Goal: Communication & Community: Ask a question

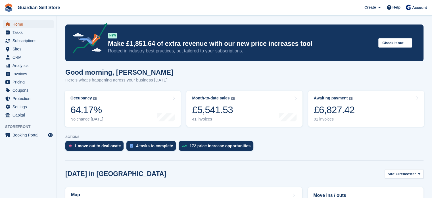
click at [43, 25] on span "Home" at bounding box center [30, 24] width 34 height 8
click at [39, 42] on span "Subscriptions" at bounding box center [30, 41] width 34 height 8
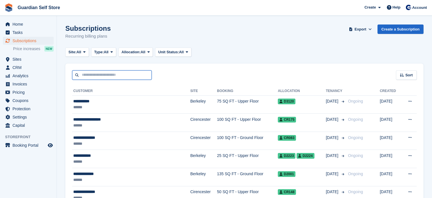
click at [111, 74] on input "text" at bounding box center [112, 74] width 80 height 9
type input "******"
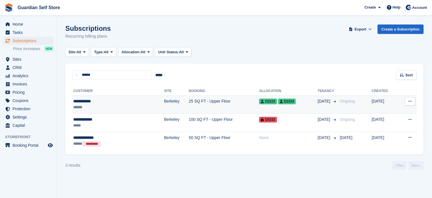
click at [108, 106] on div "******" at bounding box center [101, 107] width 56 height 6
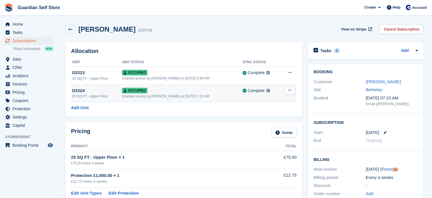
click at [291, 89] on icon at bounding box center [289, 90] width 3 height 4
click at [258, 111] on p "Deallocate" at bounding box center [267, 113] width 49 height 7
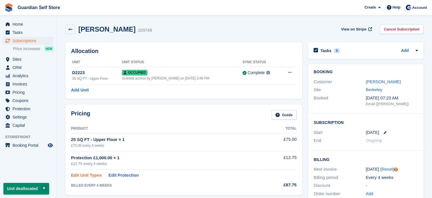
click at [93, 174] on link "Edit Unit Types" at bounding box center [86, 175] width 31 height 7
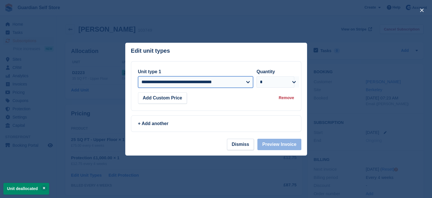
click at [160, 87] on select "**********" at bounding box center [195, 81] width 115 height 11
select select "*****"
click at [138, 76] on select "**********" at bounding box center [195, 81] width 115 height 11
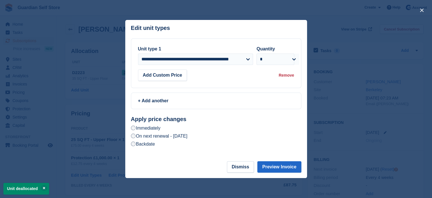
click at [148, 143] on label "Backdate" at bounding box center [143, 144] width 24 height 6
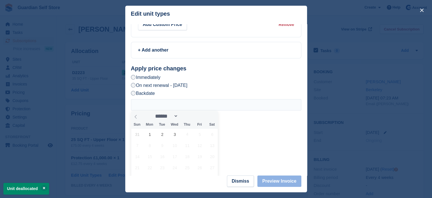
scroll to position [47, 0]
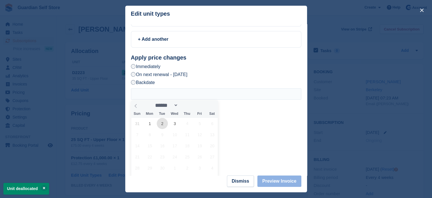
click at [161, 126] on span "2" at bounding box center [162, 123] width 11 height 11
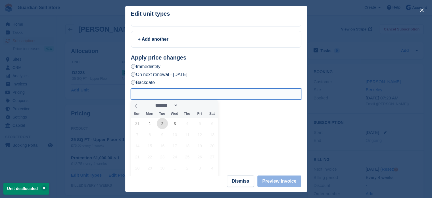
type input "**********"
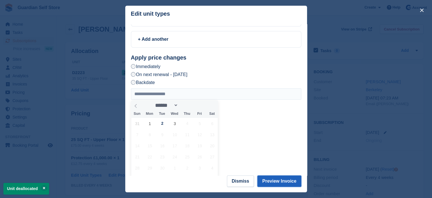
click at [275, 184] on button "Preview Invoice" at bounding box center [280, 180] width 44 height 11
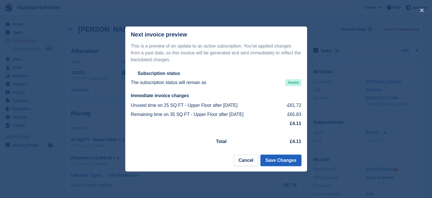
click at [271, 161] on button "Save Changes" at bounding box center [281, 159] width 41 height 11
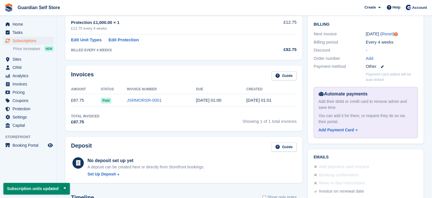
scroll to position [0, 0]
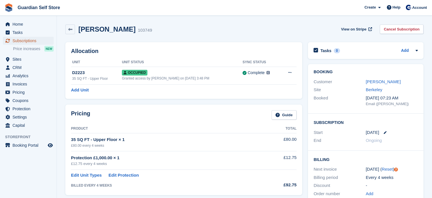
click at [30, 41] on span "Subscriptions" at bounding box center [30, 41] width 34 height 8
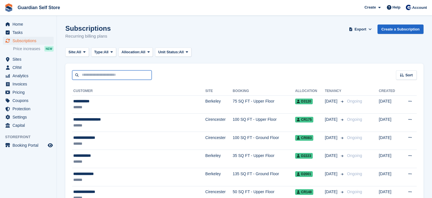
click at [95, 73] on input "text" at bounding box center [112, 74] width 80 height 9
type input "****"
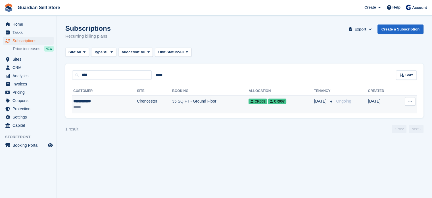
click at [137, 98] on td "Cirencester" at bounding box center [154, 104] width 35 height 18
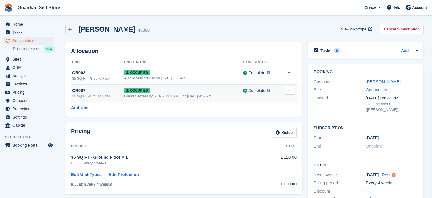
click at [289, 91] on icon at bounding box center [289, 90] width 3 height 4
click at [202, 114] on div "Allocation Unit Unit Status Sync Status CR008 35 SQ FT - Ground Floor Occupied …" at bounding box center [183, 79] width 237 height 74
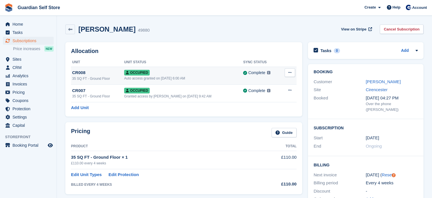
click at [291, 74] on icon at bounding box center [289, 72] width 3 height 4
click at [260, 93] on p "Deallocate" at bounding box center [267, 95] width 49 height 7
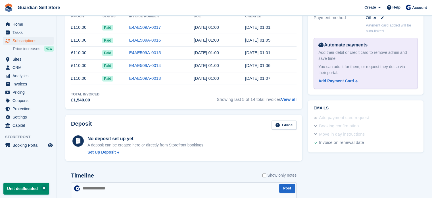
scroll to position [47, 0]
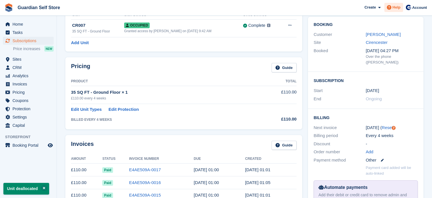
click at [389, 8] on icon at bounding box center [389, 7] width 5 height 5
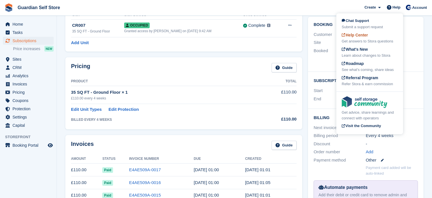
click at [367, 36] on span "Help Center" at bounding box center [355, 35] width 26 height 5
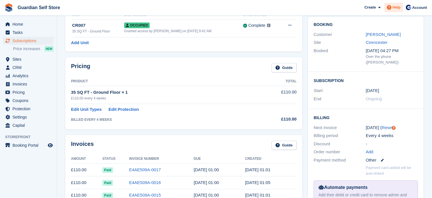
click at [393, 9] on span at bounding box center [389, 7] width 7 height 7
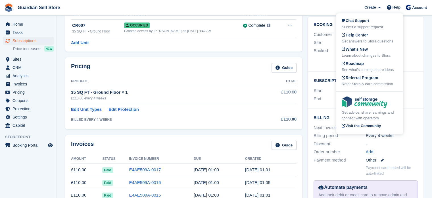
click at [373, 22] on div "Chat Support Submit a support request" at bounding box center [370, 24] width 56 height 12
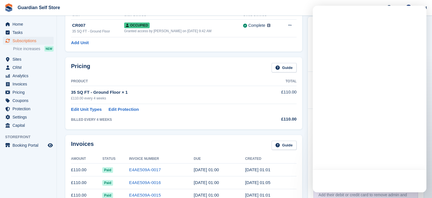
scroll to position [0, 0]
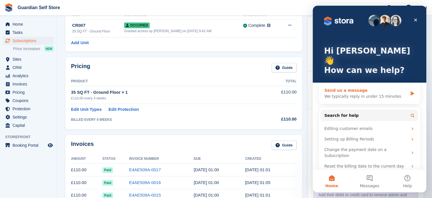
click at [369, 87] on div "Send us a message" at bounding box center [366, 90] width 83 height 6
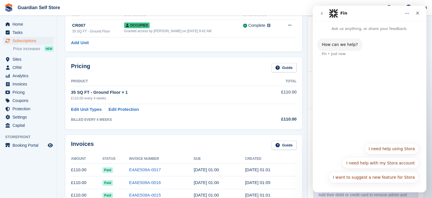
click at [393, 147] on button "I need help using Stora" at bounding box center [392, 148] width 55 height 11
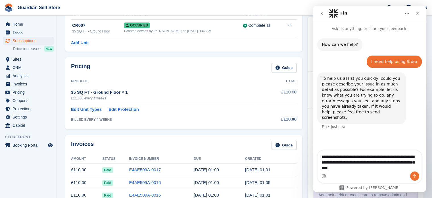
type textarea "**********"
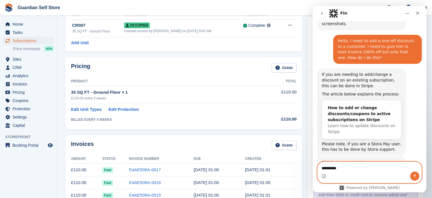
scroll to position [127, 0]
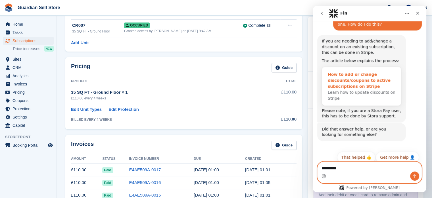
type textarea "*********"
click at [354, 77] on div "How to add or change discounts/coupons to active subscriptions on Stripe" at bounding box center [362, 80] width 68 height 18
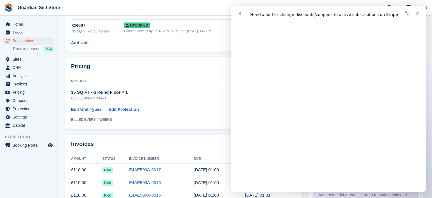
scroll to position [95, 0]
click at [200, 55] on div "Pricing Guide Product Total 35 SQ FT - Ground Floor × 1 £110.00 every 4 weeks £…" at bounding box center [184, 92] width 243 height 77
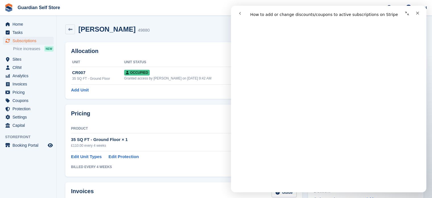
scroll to position [426, 0]
click at [202, 54] on h2 "Allocation" at bounding box center [184, 51] width 226 height 7
click at [421, 12] on div "Close" at bounding box center [418, 13] width 10 height 10
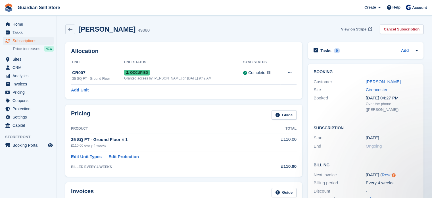
scroll to position [0, 0]
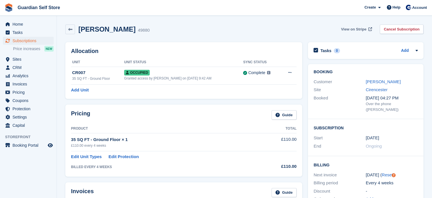
click at [360, 30] on span "View on Stripe" at bounding box center [353, 29] width 25 height 6
click at [393, 9] on span at bounding box center [389, 7] width 7 height 7
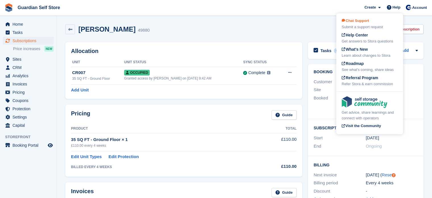
click at [364, 23] on div "Chat Support Submit a support request" at bounding box center [370, 24] width 56 height 12
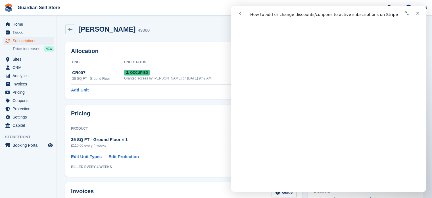
scroll to position [95, 0]
click at [24, 99] on span "Coupons" at bounding box center [30, 100] width 34 height 8
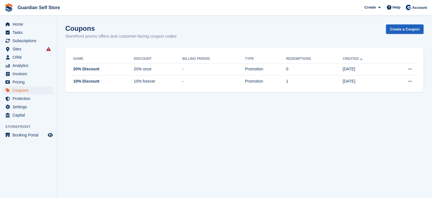
click at [390, 29] on link "Create a Coupon" at bounding box center [405, 28] width 38 height 9
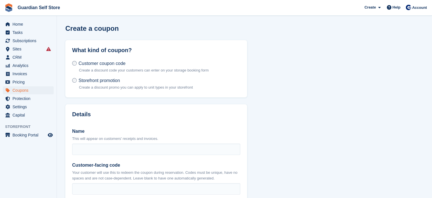
click at [127, 83] on label "Storefront promotion Create a discount promo you can apply to unit types in you…" at bounding box center [132, 83] width 121 height 13
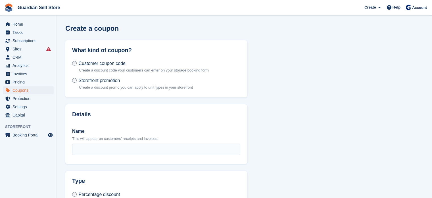
click at [102, 63] on span "Customer coupon code" at bounding box center [101, 63] width 47 height 5
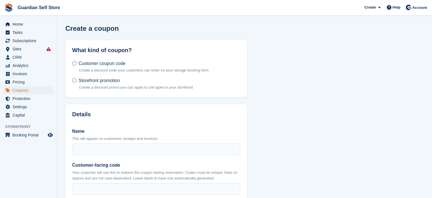
scroll to position [47, 0]
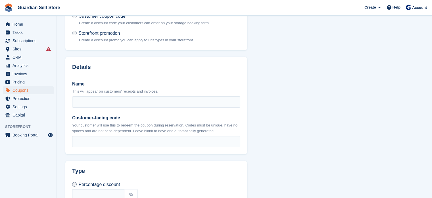
click at [108, 35] on span "Storefront promotion" at bounding box center [98, 33] width 41 height 5
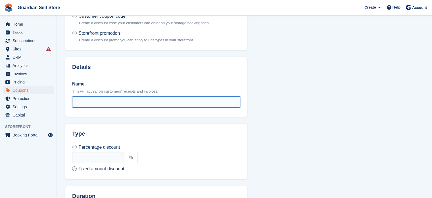
click at [106, 100] on input "Name" at bounding box center [156, 101] width 168 height 11
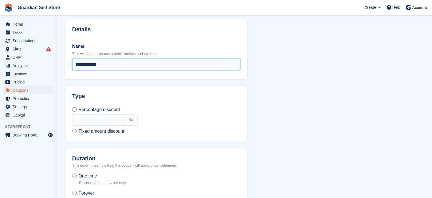
scroll to position [95, 0]
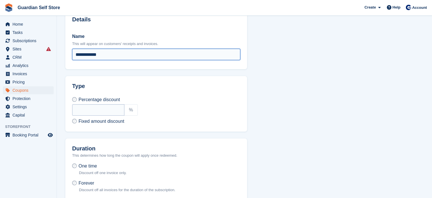
type input "**********"
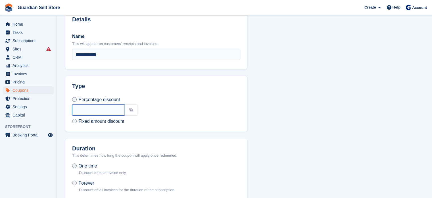
click at [98, 109] on input "text" at bounding box center [98, 109] width 52 height 11
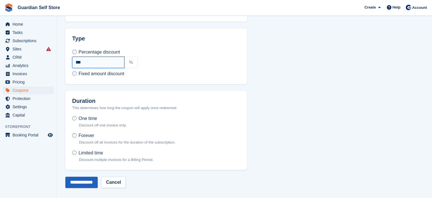
type input "***"
click at [98, 183] on input "**********" at bounding box center [81, 181] width 32 height 11
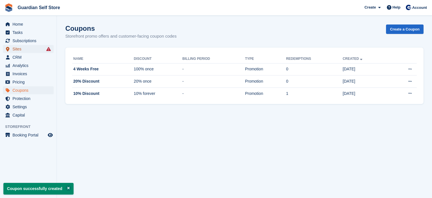
click at [38, 50] on span "Sites" at bounding box center [30, 49] width 34 height 8
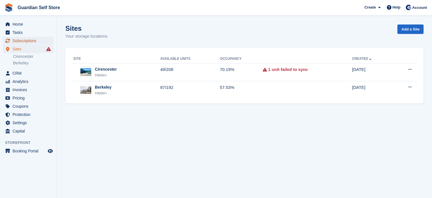
click at [27, 41] on span "Subscriptions" at bounding box center [30, 41] width 34 height 8
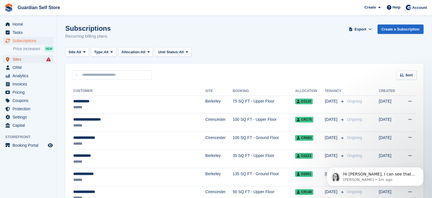
click at [37, 57] on span "Sites" at bounding box center [30, 59] width 34 height 8
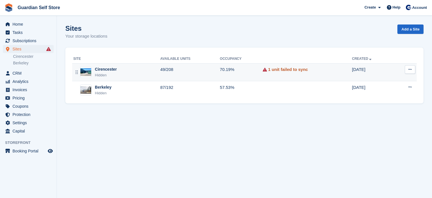
click at [286, 70] on link "1 unit failed to sync" at bounding box center [288, 69] width 40 height 7
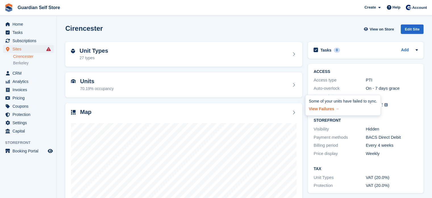
click at [344, 107] on link "View Failures →" at bounding box center [343, 108] width 68 height 8
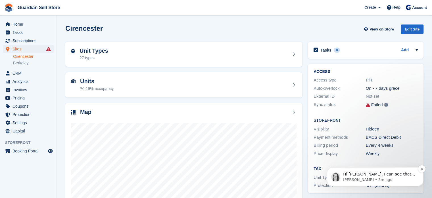
click at [366, 176] on p "Hi [PERSON_NAME], I can see that you want to add a 100% discount to a customer …" at bounding box center [379, 174] width 73 height 6
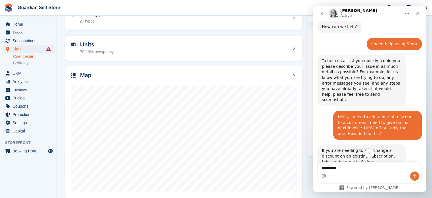
scroll to position [45, 0]
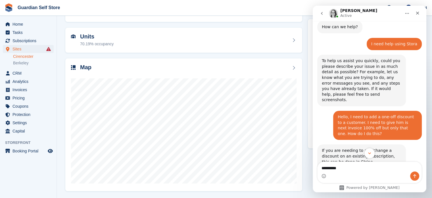
click at [369, 154] on icon "Scroll to bottom" at bounding box center [369, 152] width 5 height 5
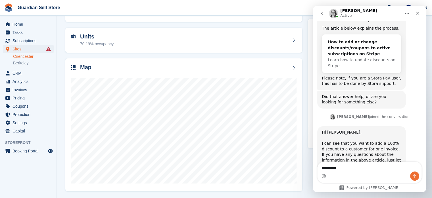
scroll to position [170, 0]
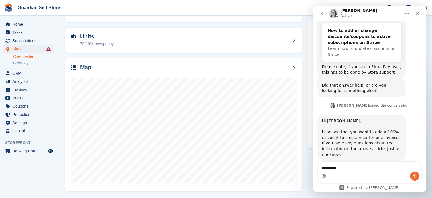
click at [363, 174] on div "Intercom messenger" at bounding box center [370, 175] width 104 height 9
click at [358, 168] on textarea "*********" at bounding box center [370, 166] width 104 height 10
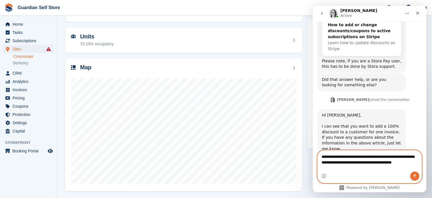
scroll to position [181, 0]
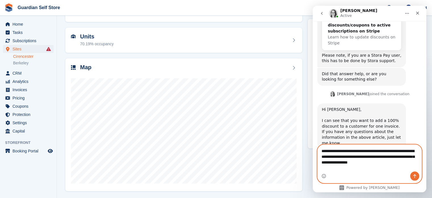
type textarea "**********"
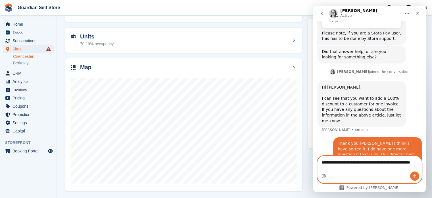
scroll to position [209, 0]
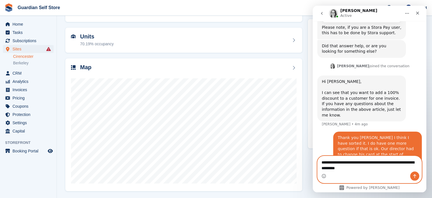
type textarea "**********"
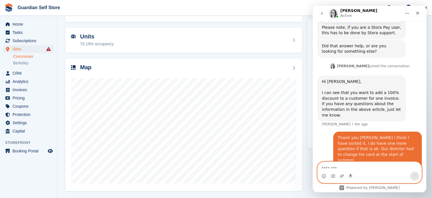
scroll to position [222, 0]
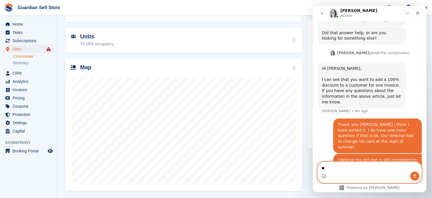
type textarea "*"
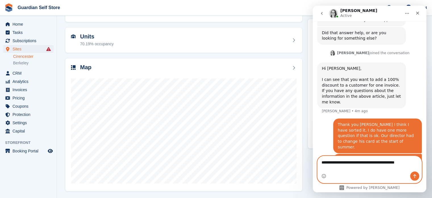
type textarea "**********"
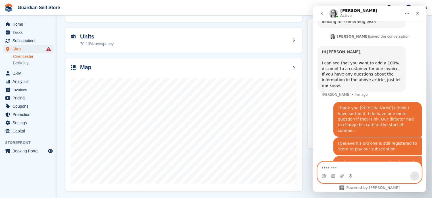
scroll to position [241, 0]
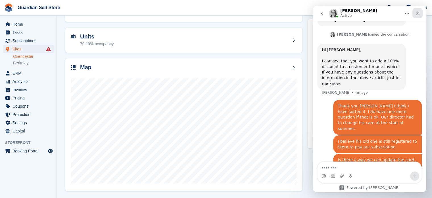
click at [414, 14] on div "Close" at bounding box center [418, 13] width 10 height 10
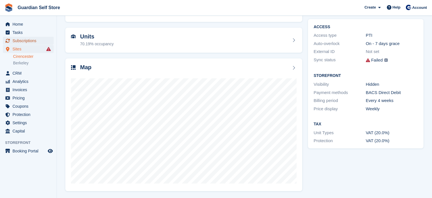
click at [25, 41] on span "Subscriptions" at bounding box center [30, 41] width 34 height 8
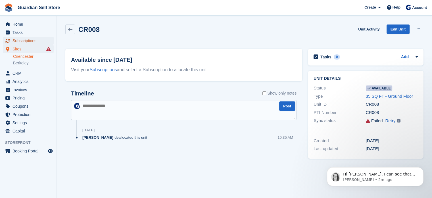
click at [30, 41] on span "Subscriptions" at bounding box center [30, 41] width 34 height 8
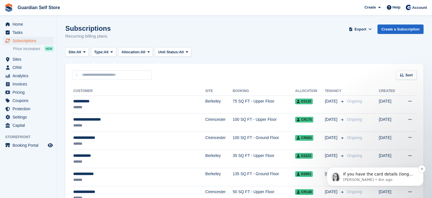
click at [351, 176] on p "If you have the card details (long card number, expiry date, CVC, cardholder na…" at bounding box center [379, 174] width 73 height 6
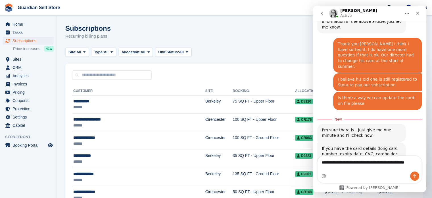
scroll to position [302, 0]
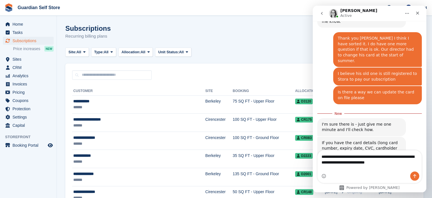
type textarea "**********"
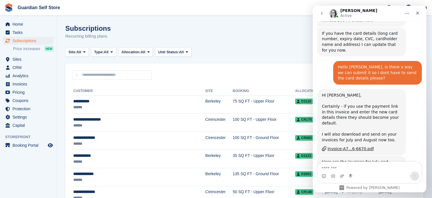
scroll to position [412, 0]
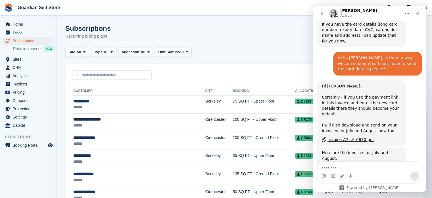
click at [374, 163] on textarea "Message…" at bounding box center [370, 166] width 104 height 10
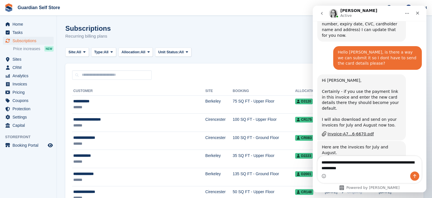
type textarea "**********"
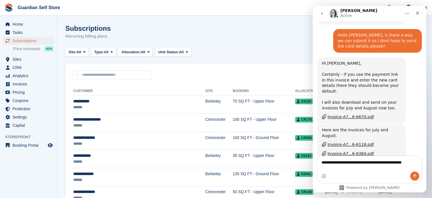
scroll to position [440, 0]
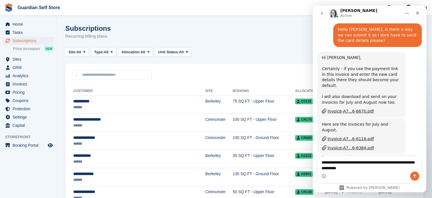
type textarea "**********"
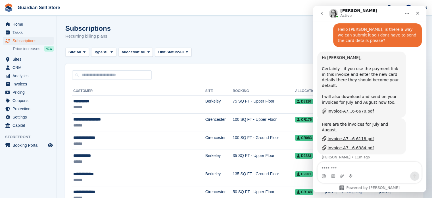
scroll to position [452, 0]
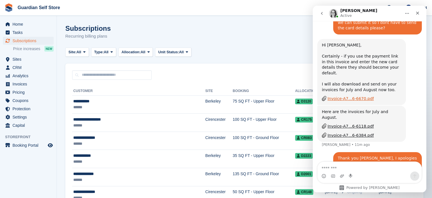
click at [363, 95] on div "Invoice-A7...6-6670.pdf" at bounding box center [351, 98] width 46 height 6
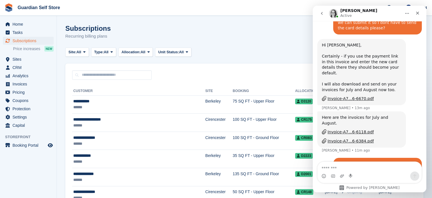
scroll to position [458, 0]
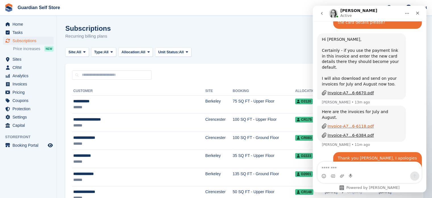
click at [352, 123] on div "Invoice-A7...6-6118.pdf" at bounding box center [351, 126] width 46 height 6
click at [355, 132] on div "Invoice-A7...6-6384.pdf" at bounding box center [351, 135] width 46 height 6
drag, startPoint x: 62, startPoint y: 81, endPoint x: 63, endPoint y: 77, distance: 3.7
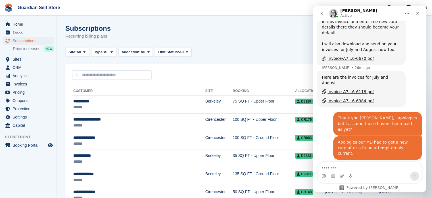
scroll to position [520, 0]
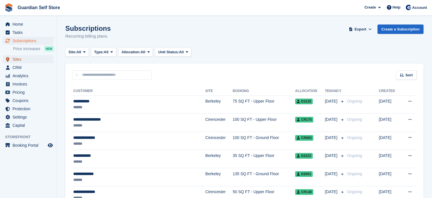
click at [20, 60] on span "Sites" at bounding box center [30, 59] width 34 height 8
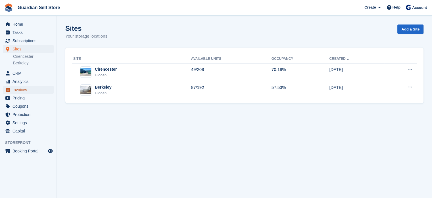
click at [25, 92] on span "Invoices" at bounding box center [30, 90] width 34 height 8
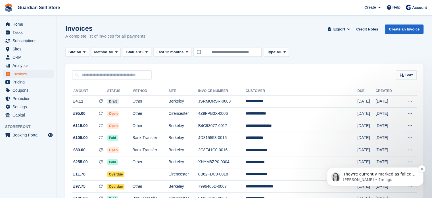
click at [358, 176] on p "They're currently marked as failed in Stripe for us - no need to apologise, the…" at bounding box center [379, 174] width 73 height 6
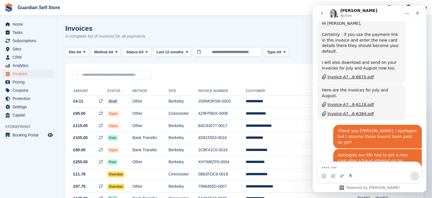
scroll to position [501, 0]
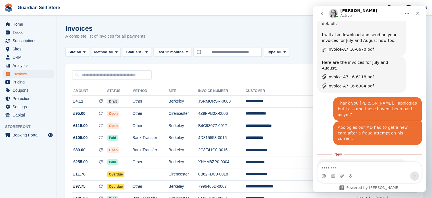
click at [353, 162] on textarea "Message…" at bounding box center [370, 166] width 104 height 10
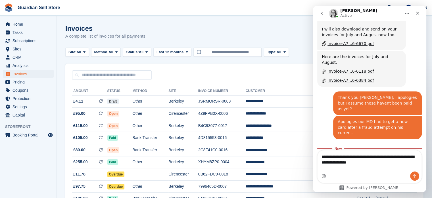
type textarea "**********"
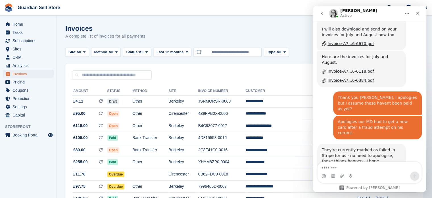
scroll to position [514, 0]
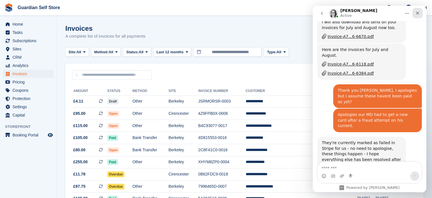
click at [416, 14] on icon "Close" at bounding box center [418, 13] width 5 height 5
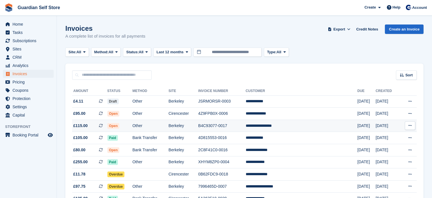
scroll to position [514, 0]
